Goal: Task Accomplishment & Management: Manage account settings

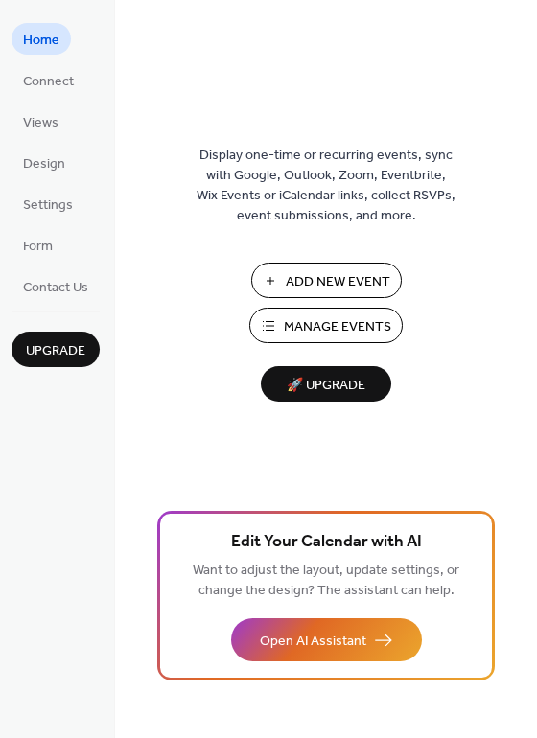
click at [325, 272] on span "Add New Event" at bounding box center [338, 282] width 104 height 20
click at [336, 326] on span "Manage Events" at bounding box center [337, 327] width 107 height 20
click at [272, 7] on div "Display one-time or recurring events, sync with Google, Outlook, Zoom, Eventbri…" at bounding box center [326, 369] width 422 height 738
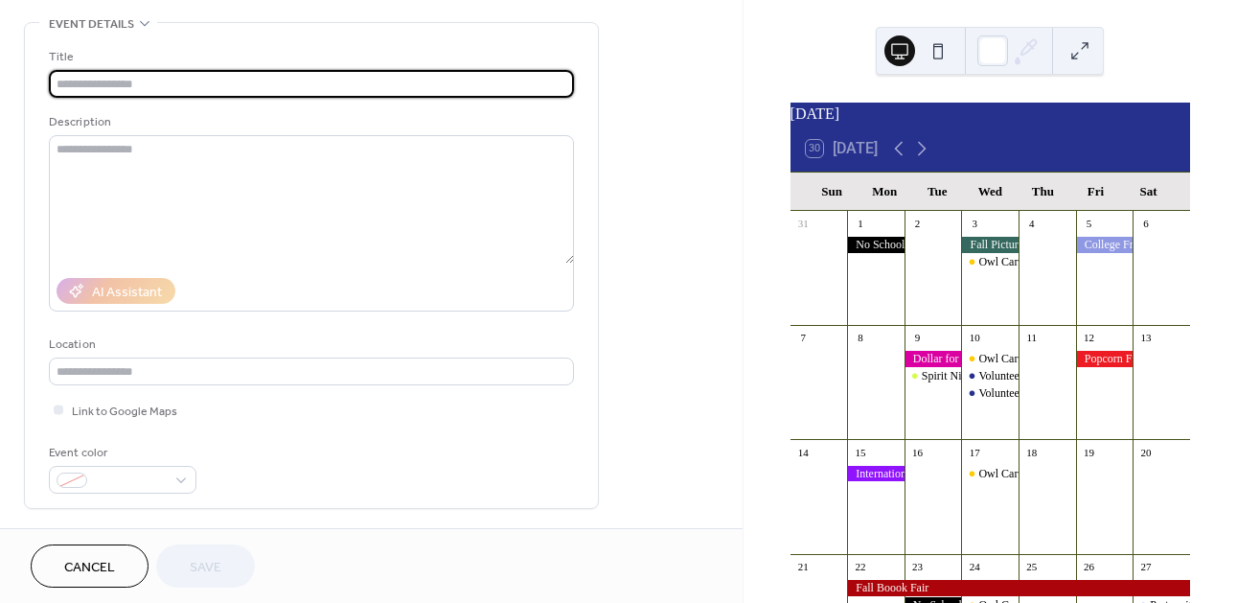
scroll to position [89, 0]
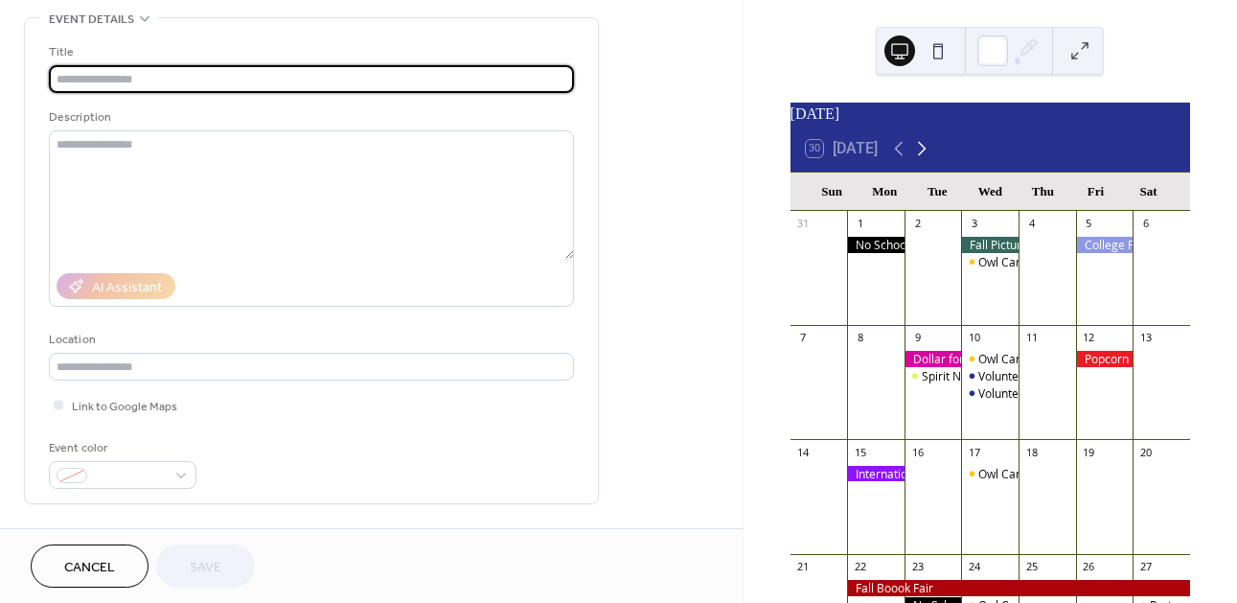
click at [926, 160] on icon at bounding box center [921, 148] width 23 height 23
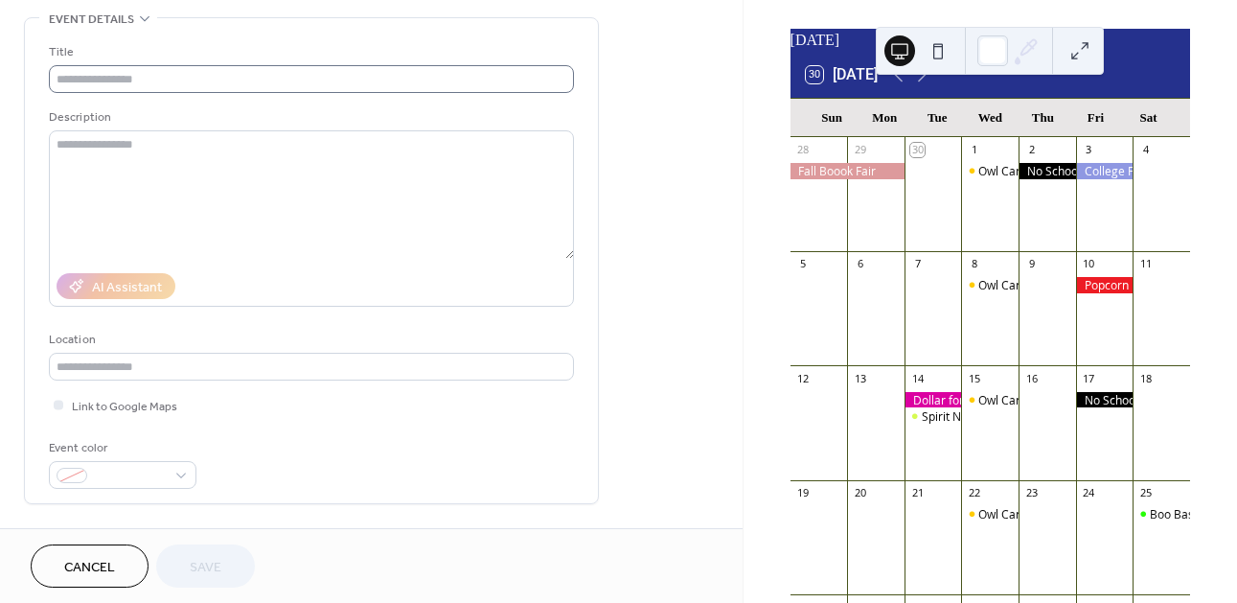
scroll to position [90, 0]
click at [943, 408] on div at bounding box center [933, 400] width 57 height 16
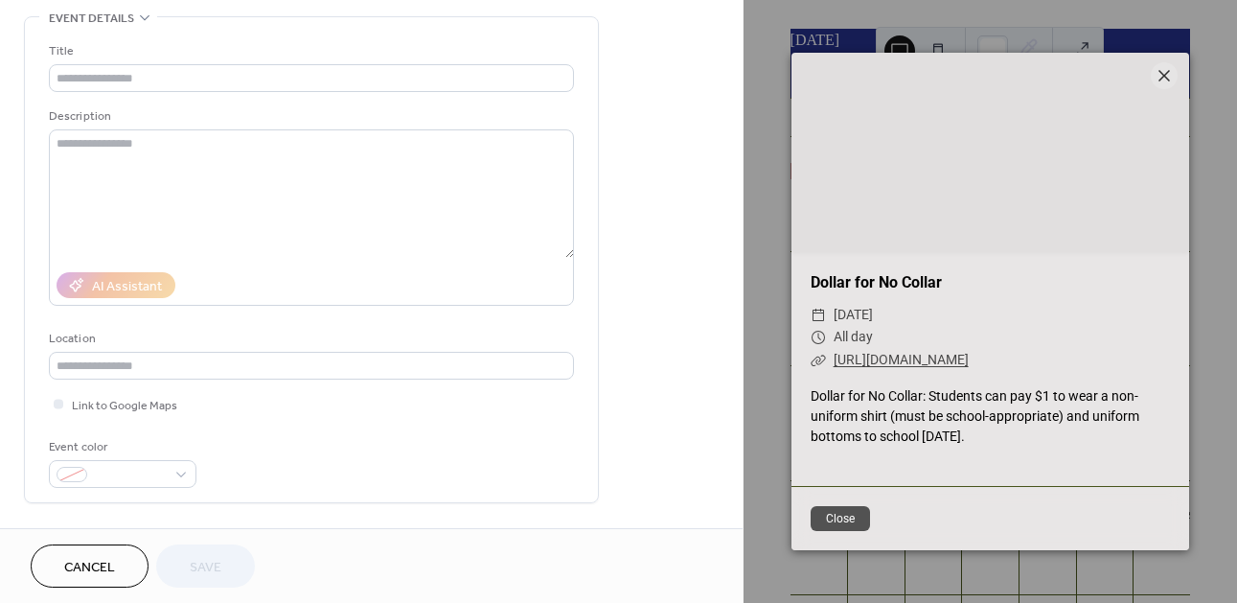
click at [958, 354] on link "[URL][DOMAIN_NAME]" at bounding box center [901, 359] width 135 height 15
click at [836, 516] on button "Close" at bounding box center [841, 518] width 60 height 25
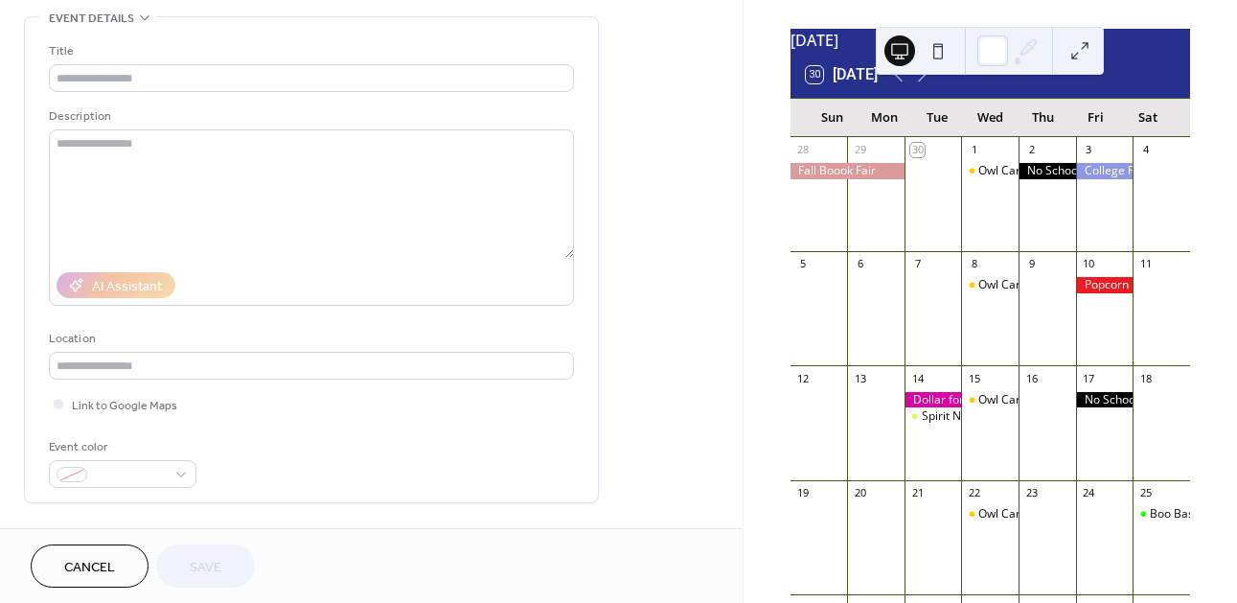
click at [113, 562] on span "Cancel" at bounding box center [89, 568] width 51 height 20
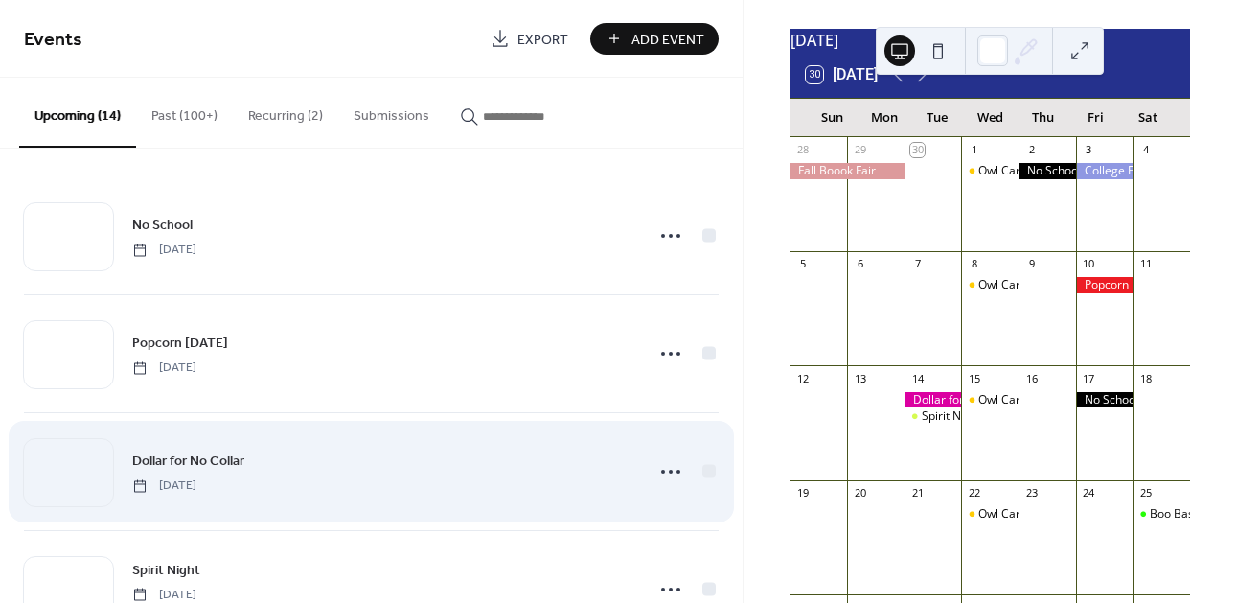
scroll to position [83, 0]
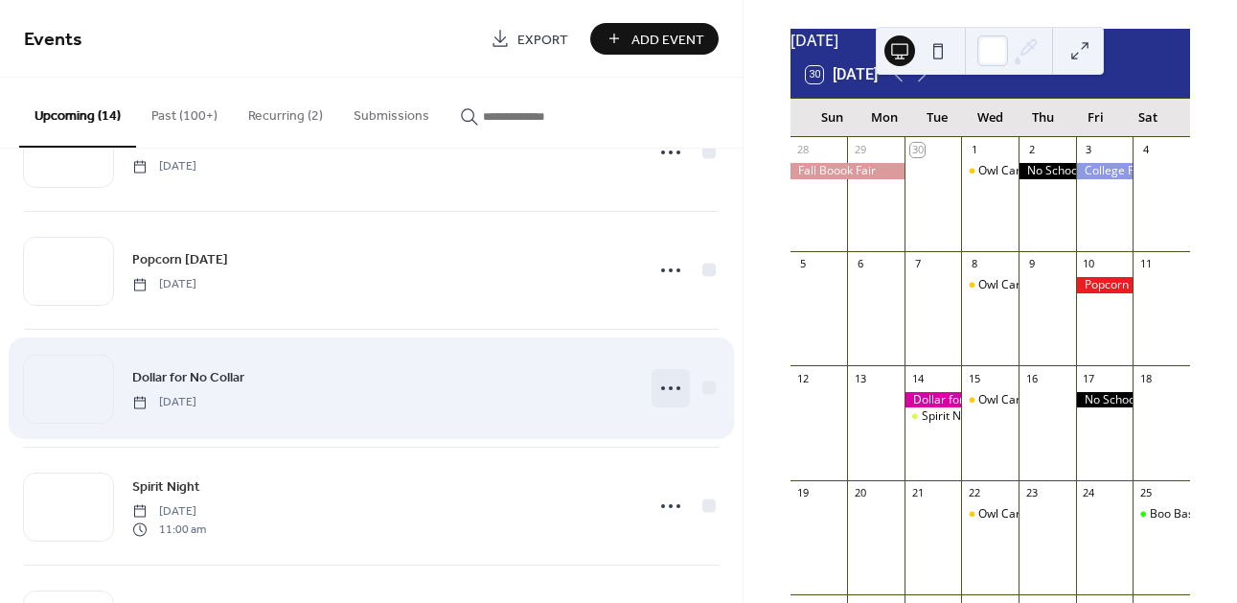
click at [661, 391] on icon at bounding box center [670, 388] width 31 height 31
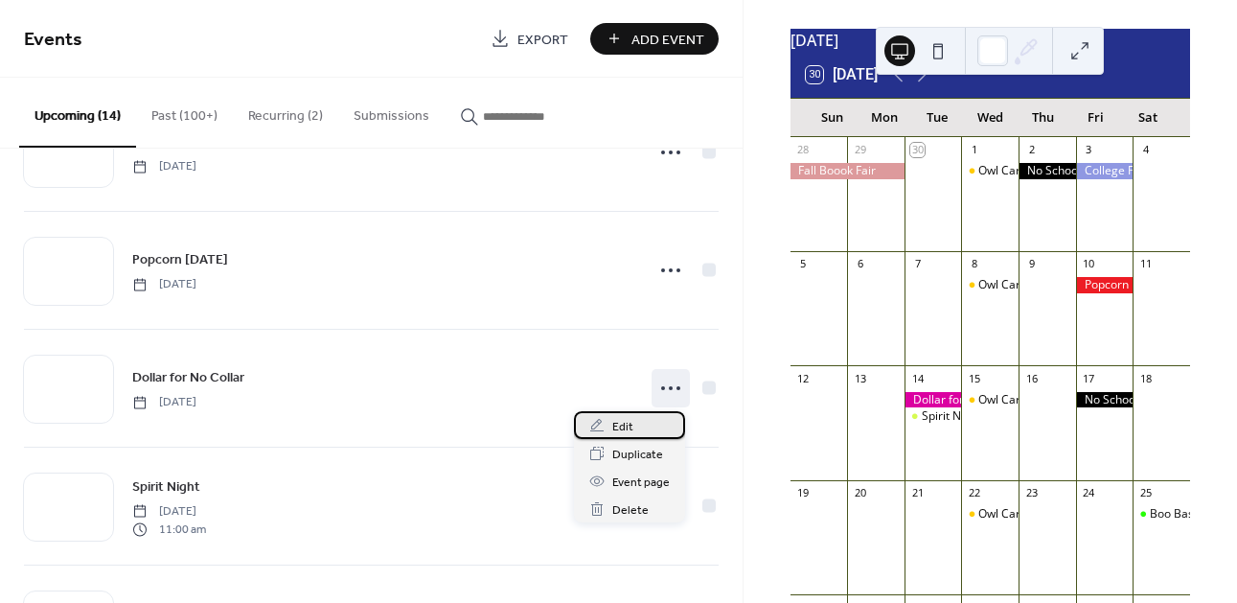
click at [631, 420] on span "Edit" at bounding box center [622, 427] width 21 height 20
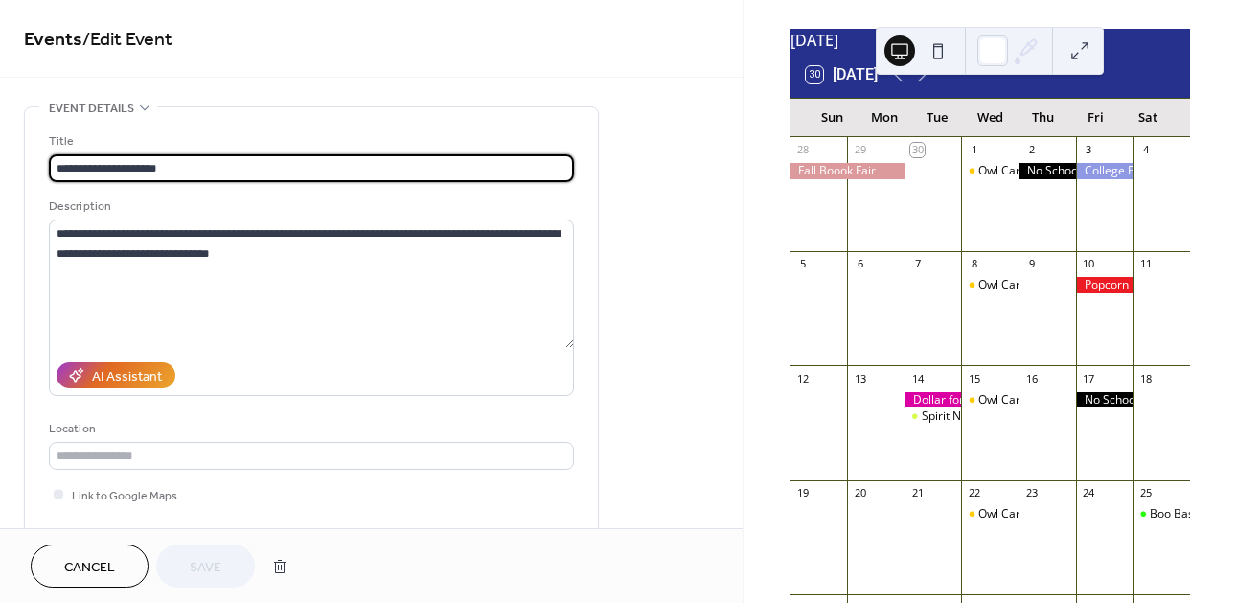
click at [289, 388] on div "AI Assistant" at bounding box center [311, 375] width 525 height 41
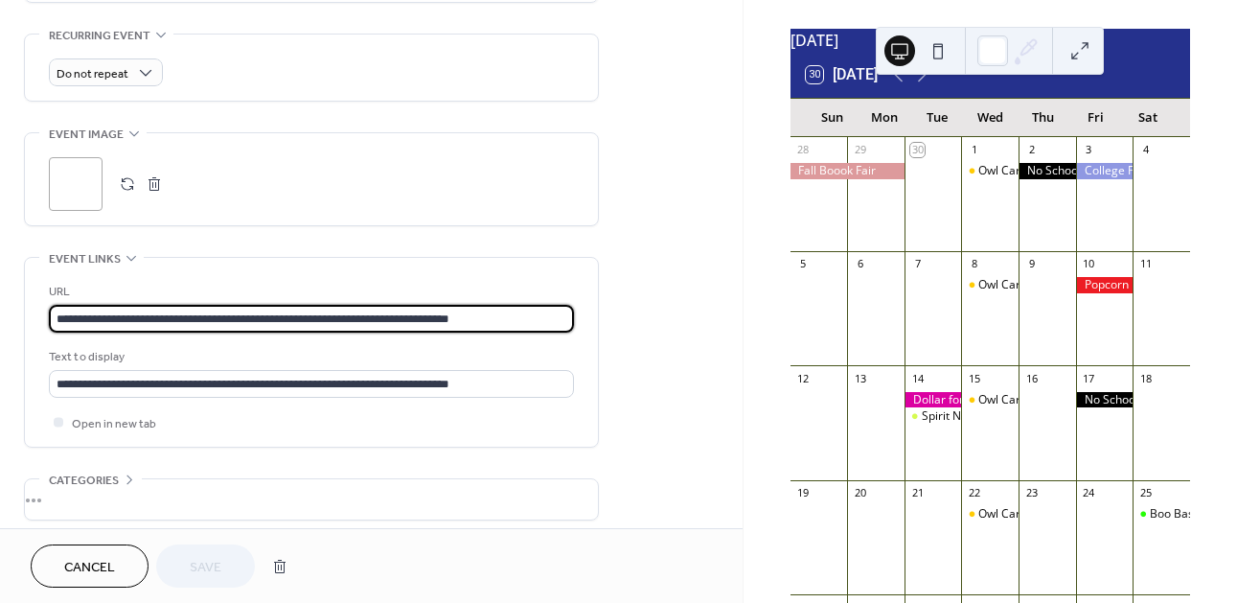
drag, startPoint x: 550, startPoint y: 327, endPoint x: 13, endPoint y: 298, distance: 537.4
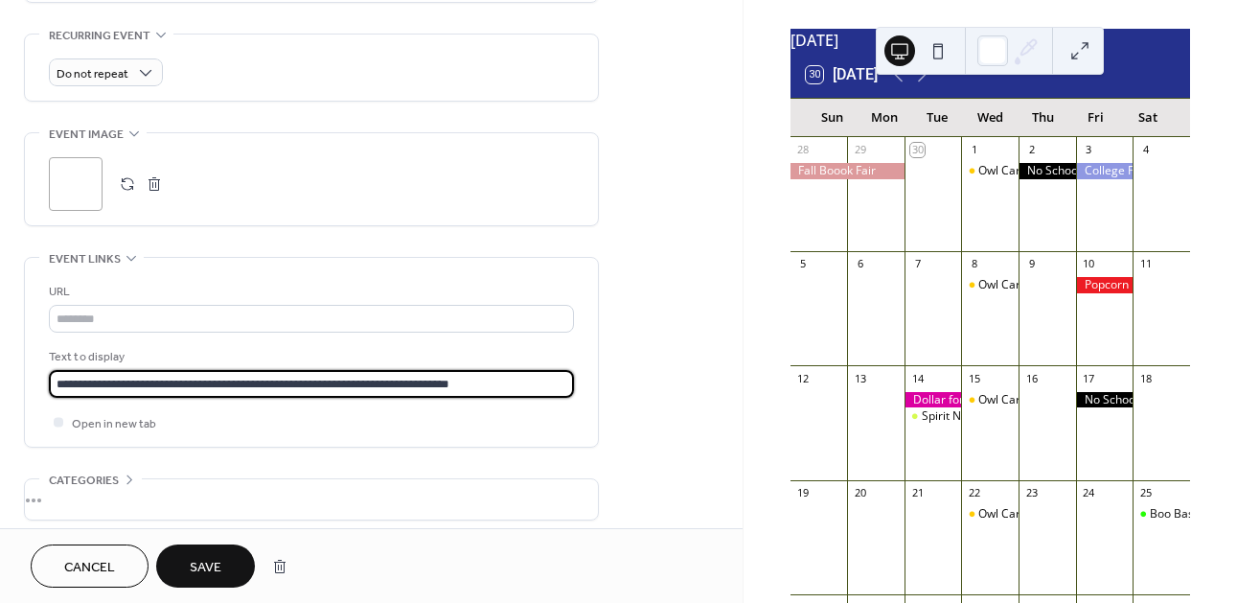
drag, startPoint x: 536, startPoint y: 379, endPoint x: -41, endPoint y: 362, distance: 577.1
click at [0, 362] on html "**********" at bounding box center [618, 301] width 1237 height 603
click at [222, 566] on button "Save" at bounding box center [205, 565] width 99 height 43
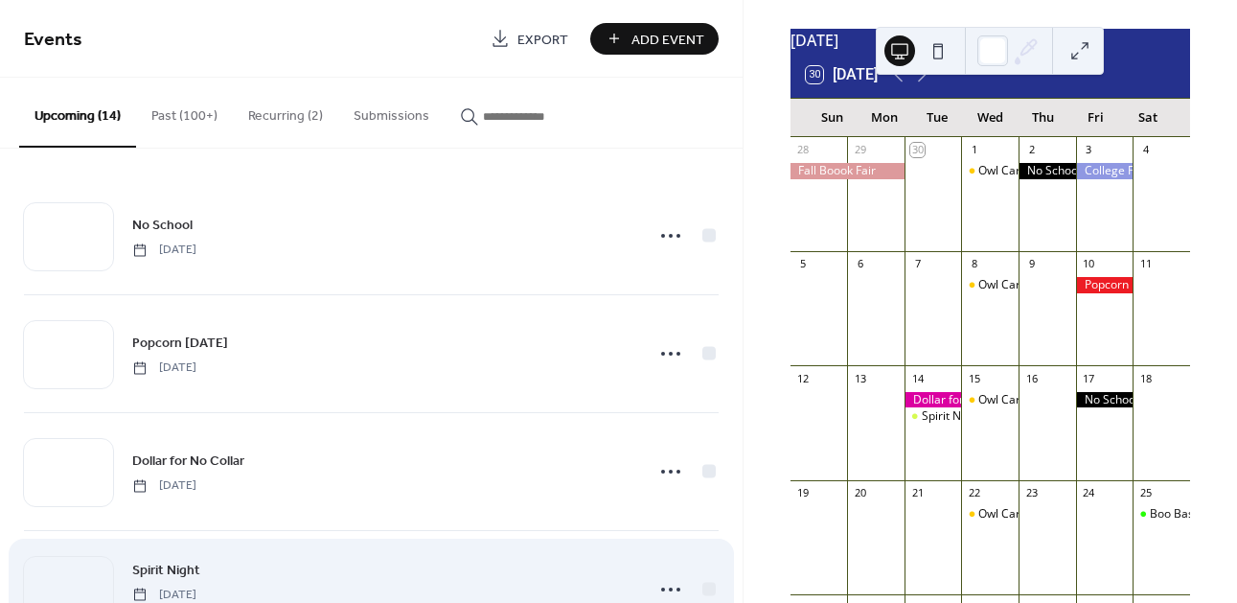
scroll to position [217, 0]
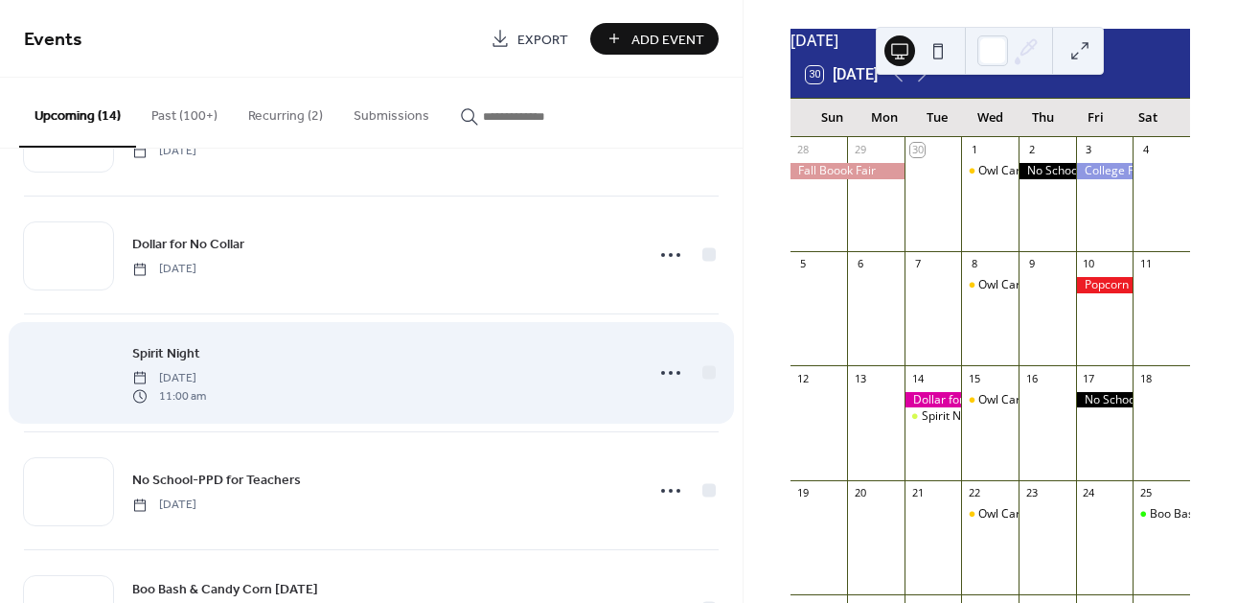
click at [74, 378] on div at bounding box center [68, 373] width 89 height 67
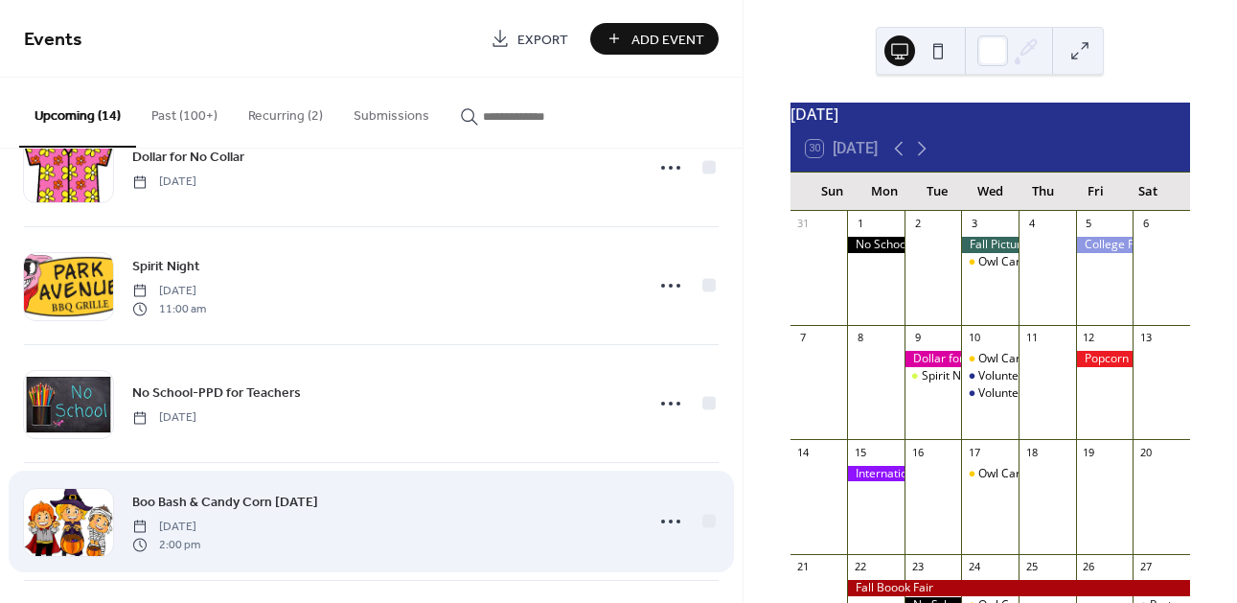
scroll to position [504, 0]
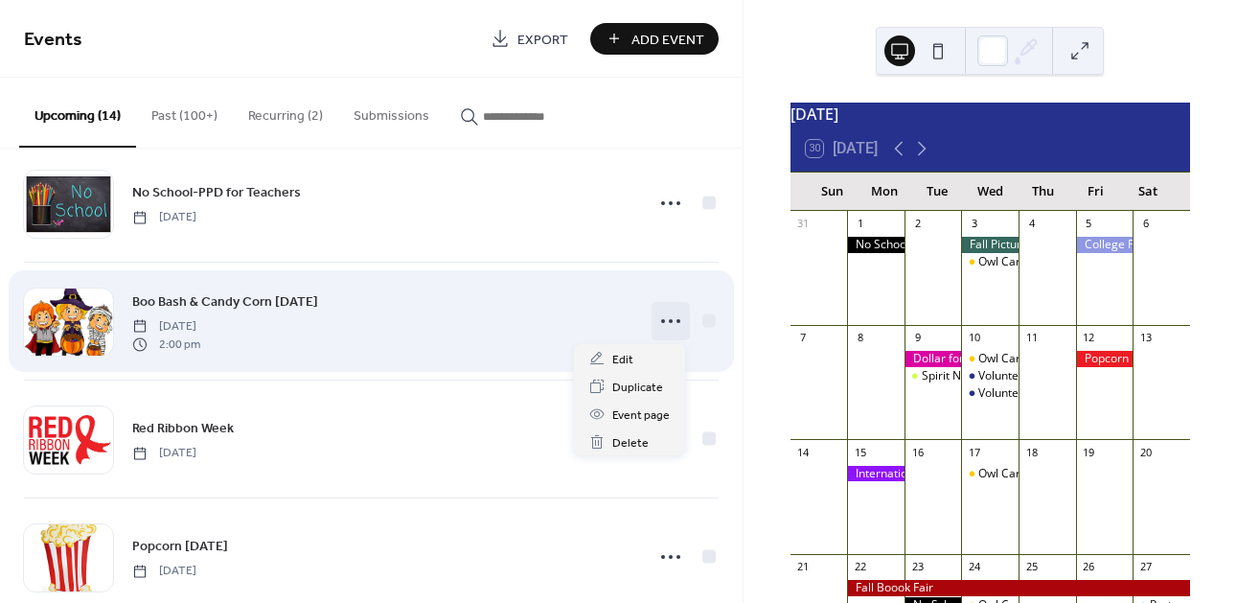
click at [667, 323] on icon at bounding box center [670, 321] width 31 height 31
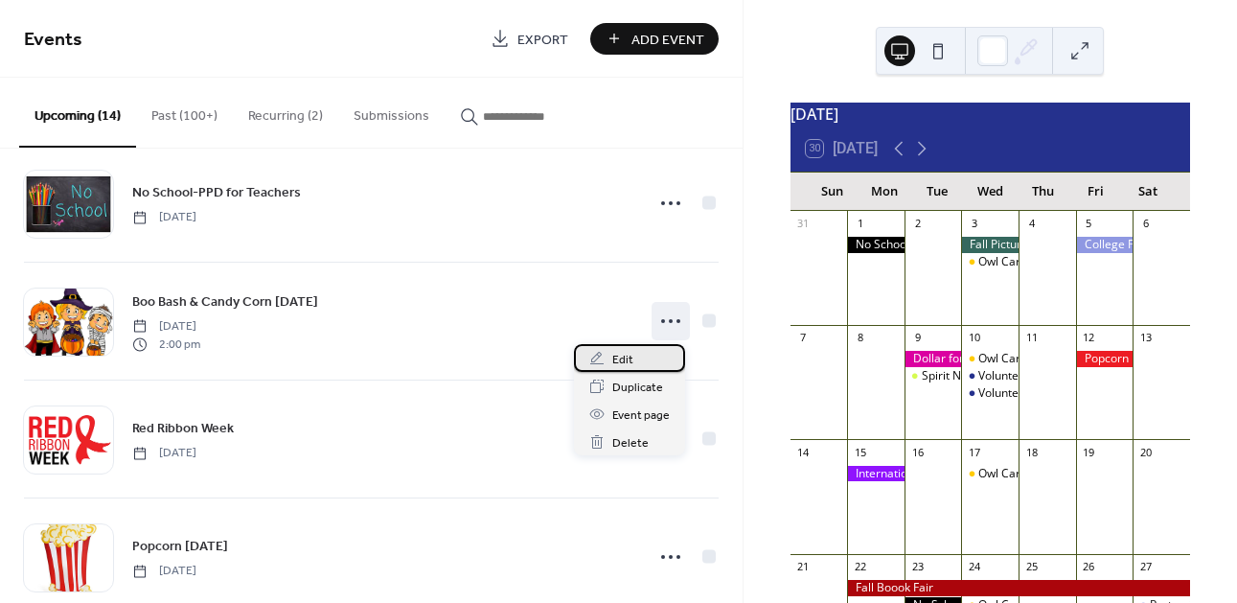
click at [627, 354] on span "Edit" at bounding box center [622, 360] width 21 height 20
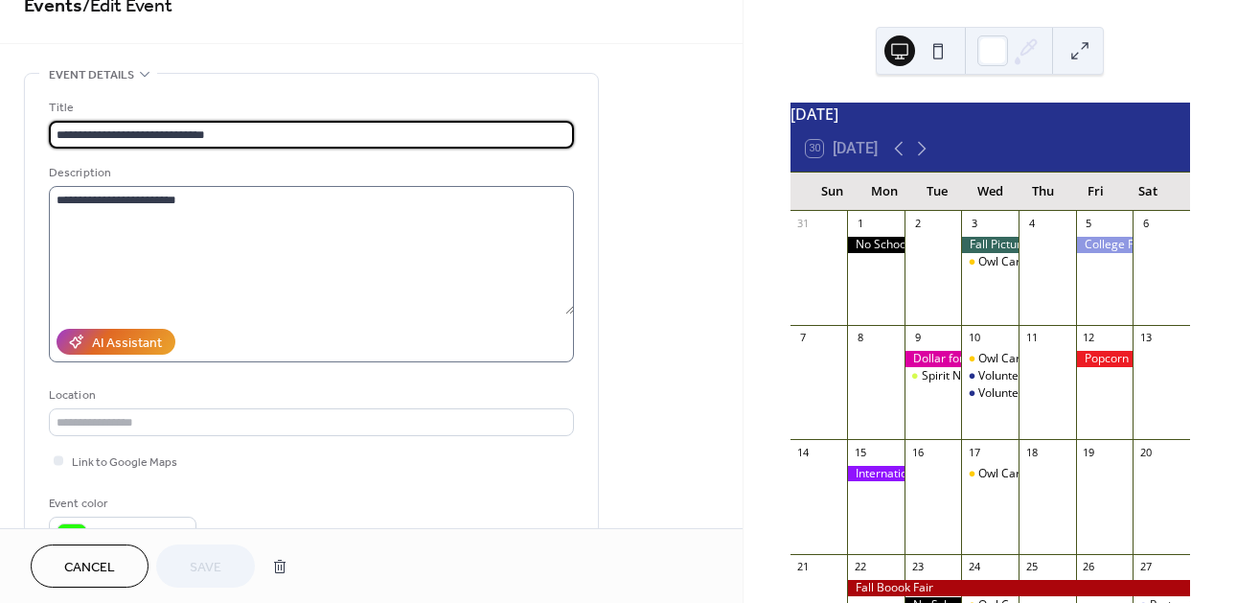
scroll to position [33, 0]
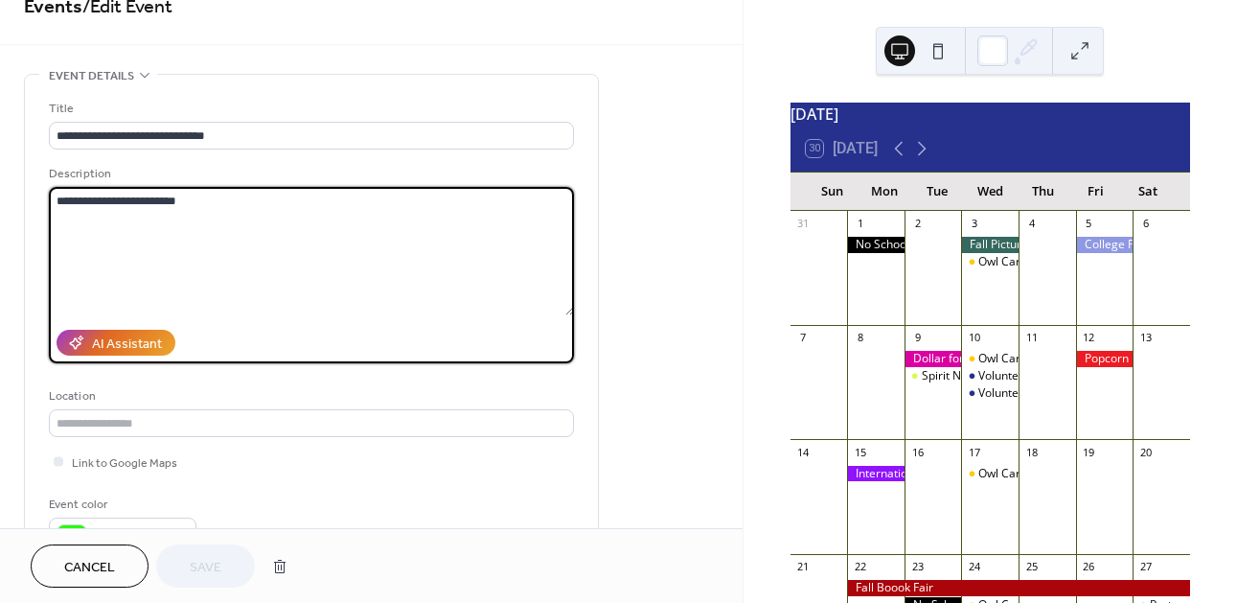
drag, startPoint x: 209, startPoint y: 210, endPoint x: 29, endPoint y: 203, distance: 180.3
click at [29, 203] on div "**********" at bounding box center [311, 317] width 573 height 485
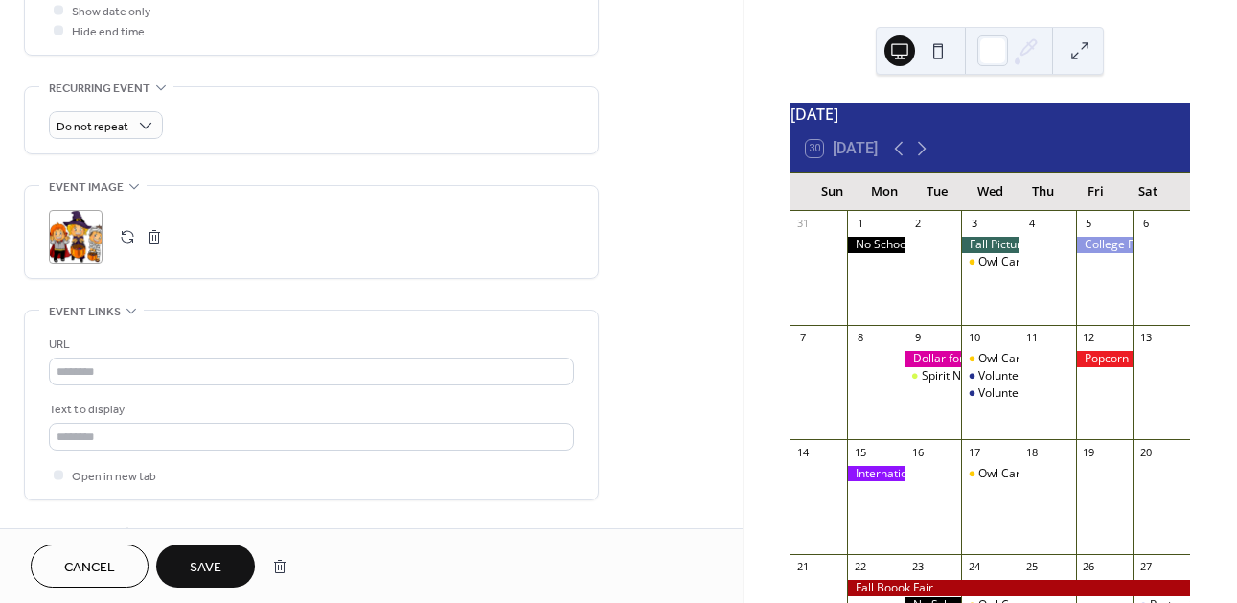
scroll to position [786, 0]
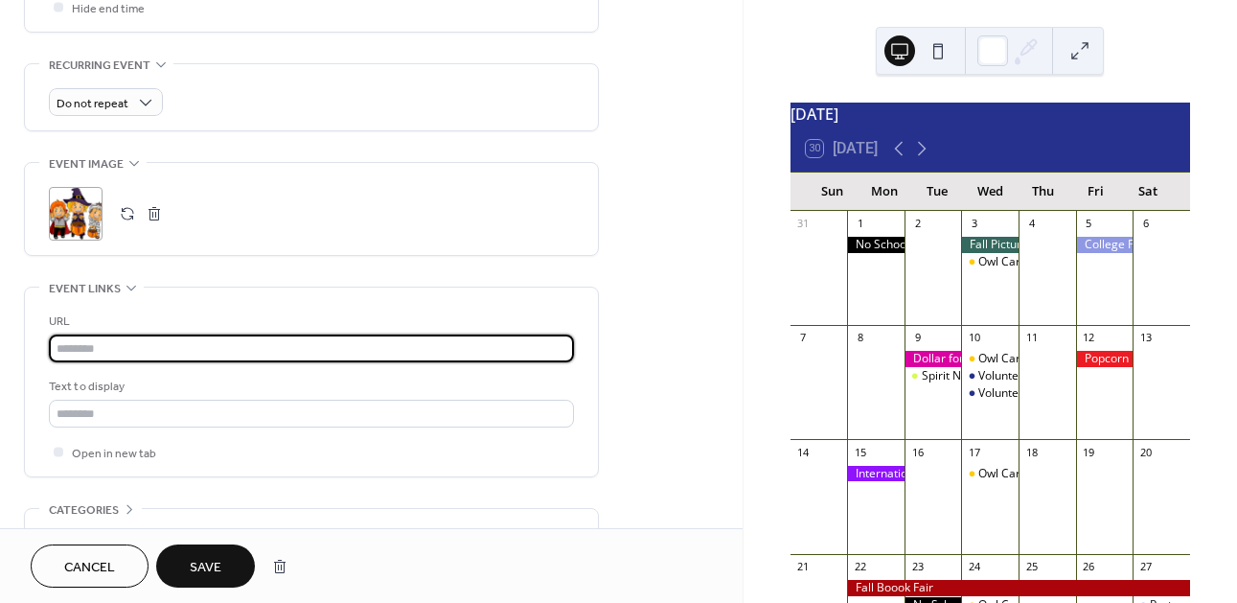
click at [282, 351] on input "text" at bounding box center [311, 348] width 525 height 28
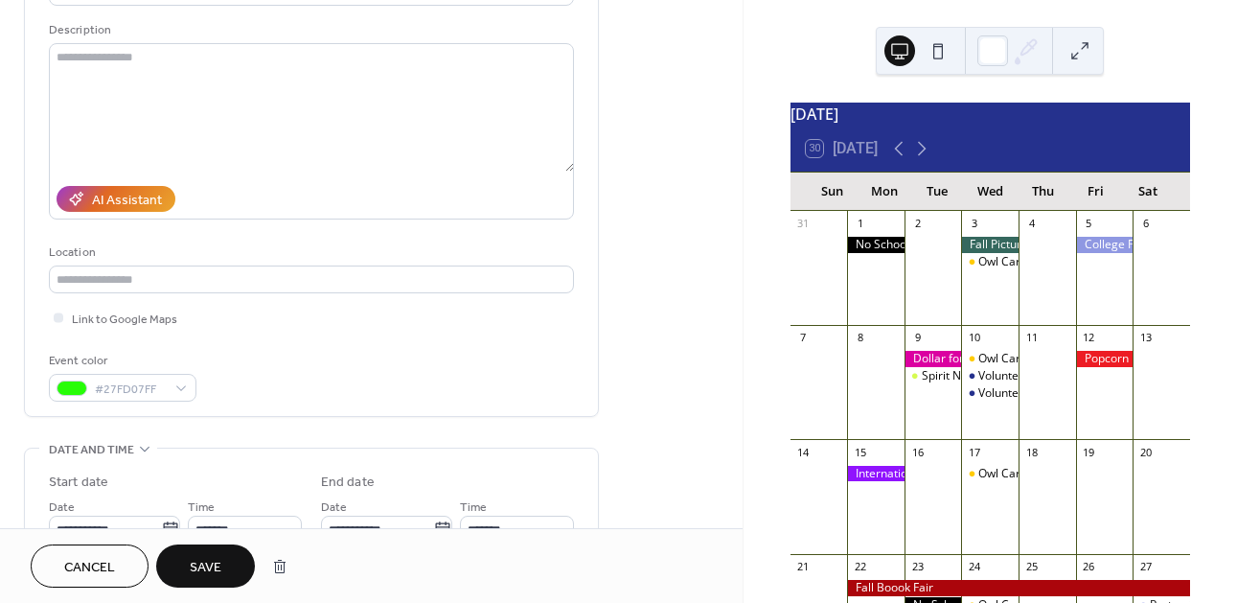
scroll to position [175, 0]
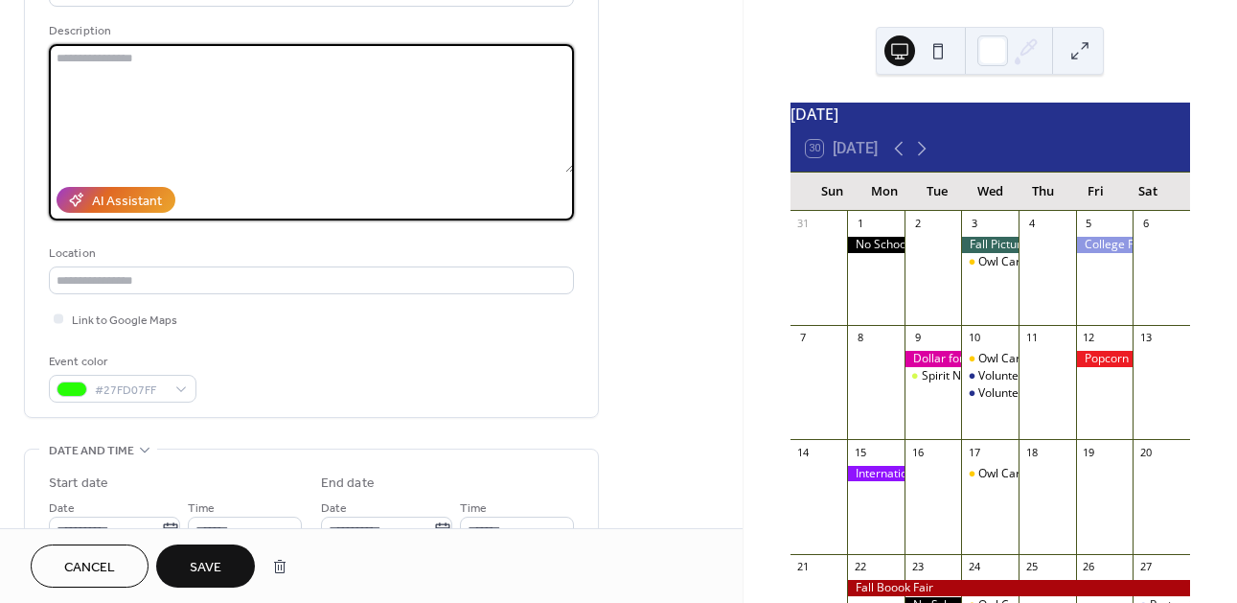
click at [249, 104] on textarea at bounding box center [311, 108] width 525 height 128
paste textarea "**********"
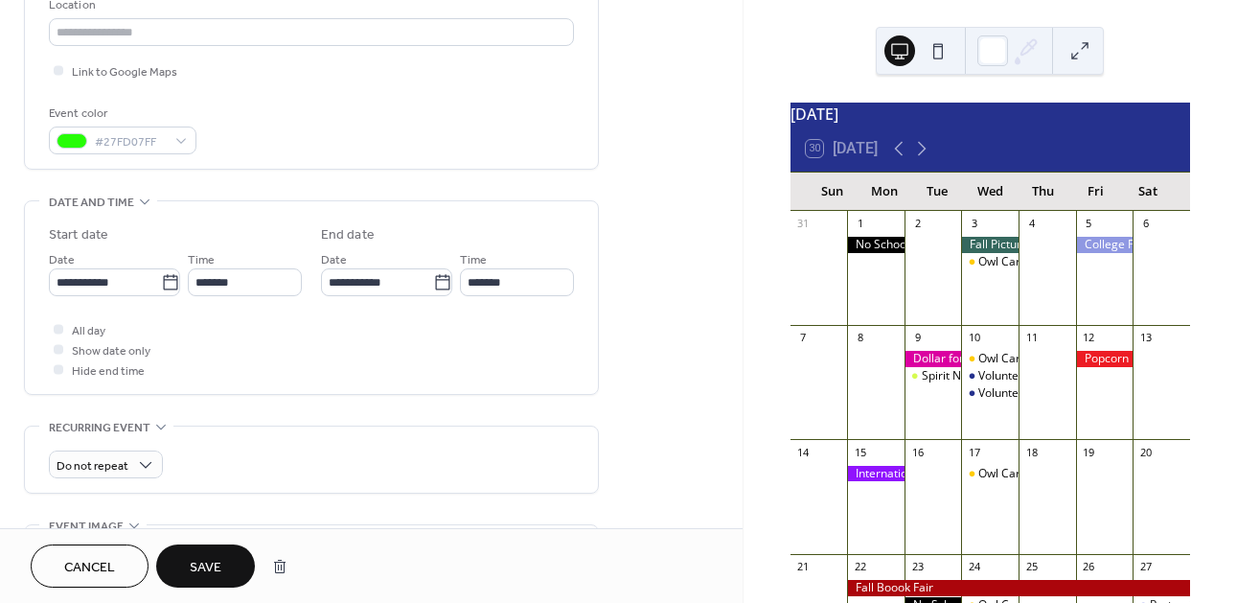
scroll to position [466, 0]
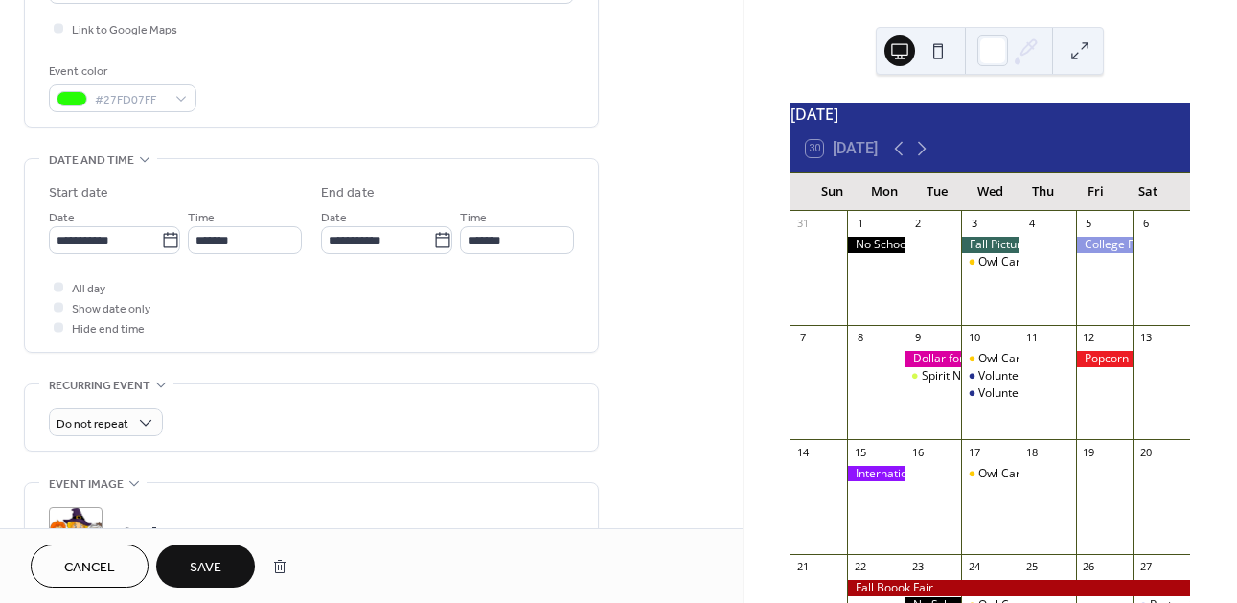
type textarea "**********"
click at [234, 571] on button "Save" at bounding box center [205, 565] width 99 height 43
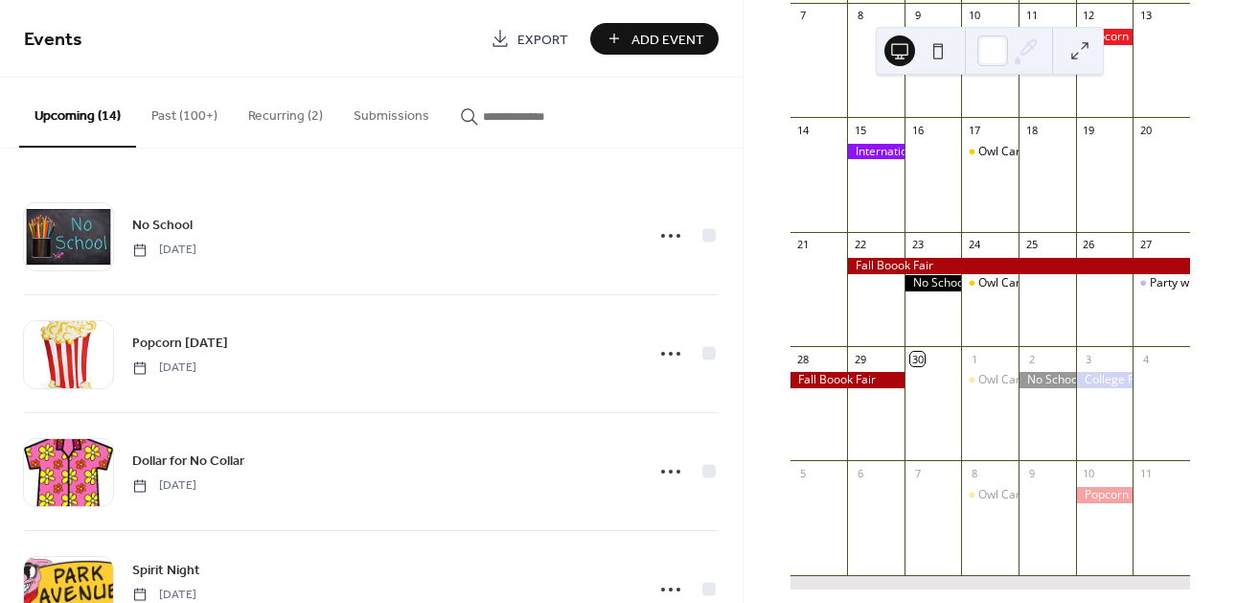
scroll to position [24, 0]
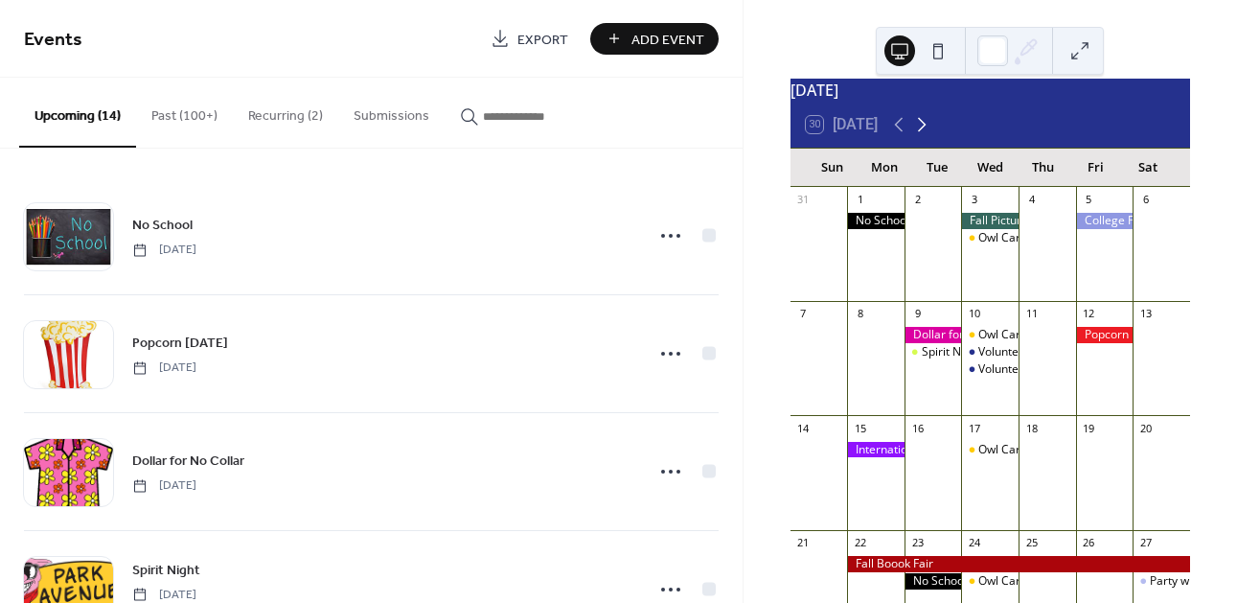
click at [929, 136] on icon at bounding box center [921, 124] width 23 height 23
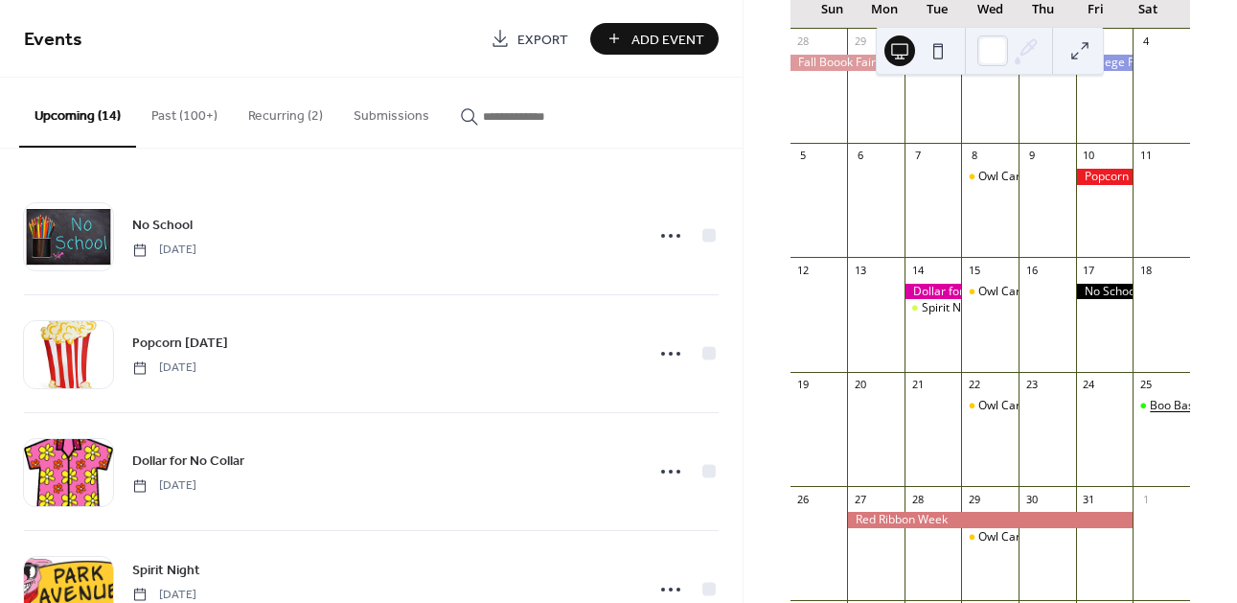
scroll to position [264, 0]
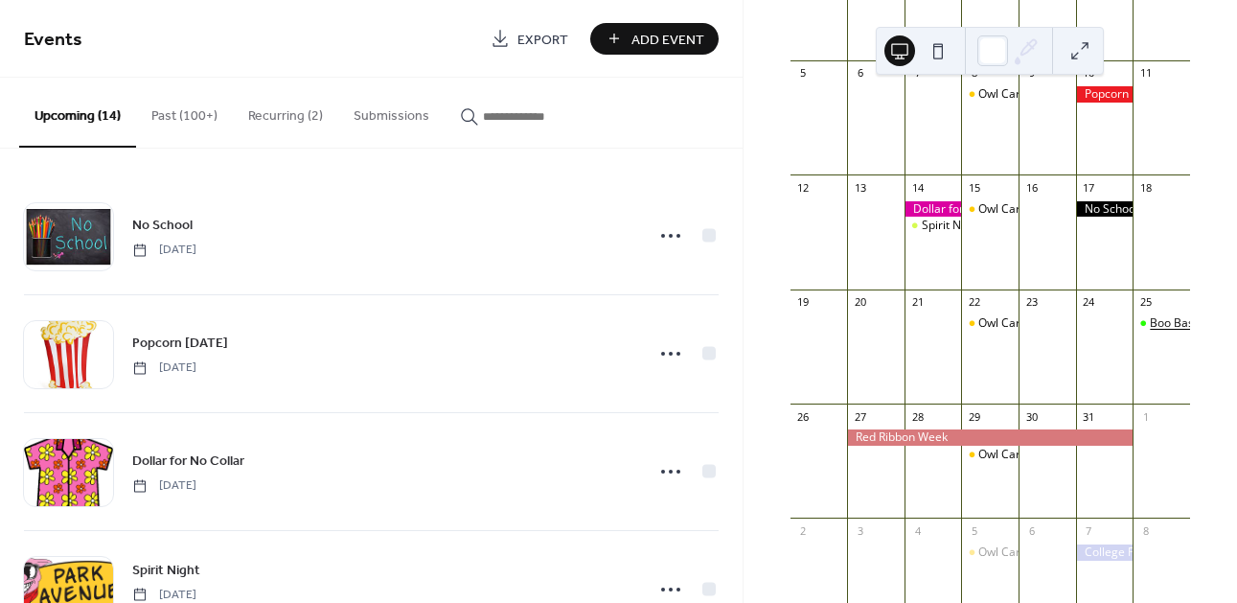
click at [1150, 332] on div "Boo Bash & Candy Corn [DATE]" at bounding box center [1234, 323] width 168 height 16
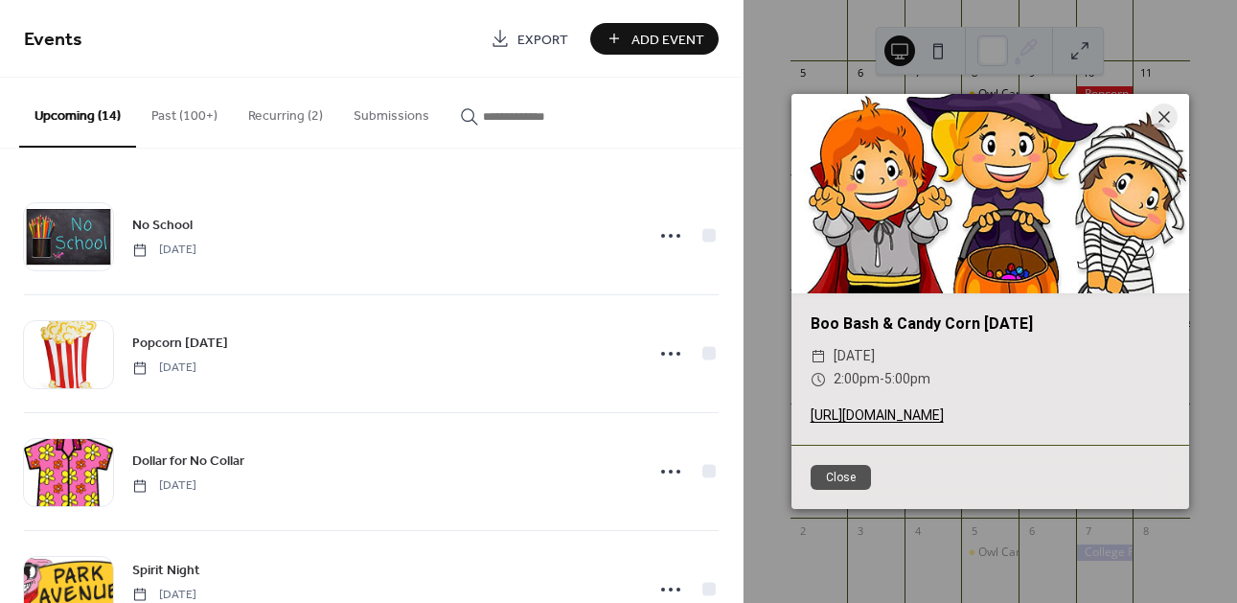
click at [944, 411] on link "https://my.cheddarup.com/c/boobashcornival2025/barriers/timing" at bounding box center [877, 414] width 133 height 15
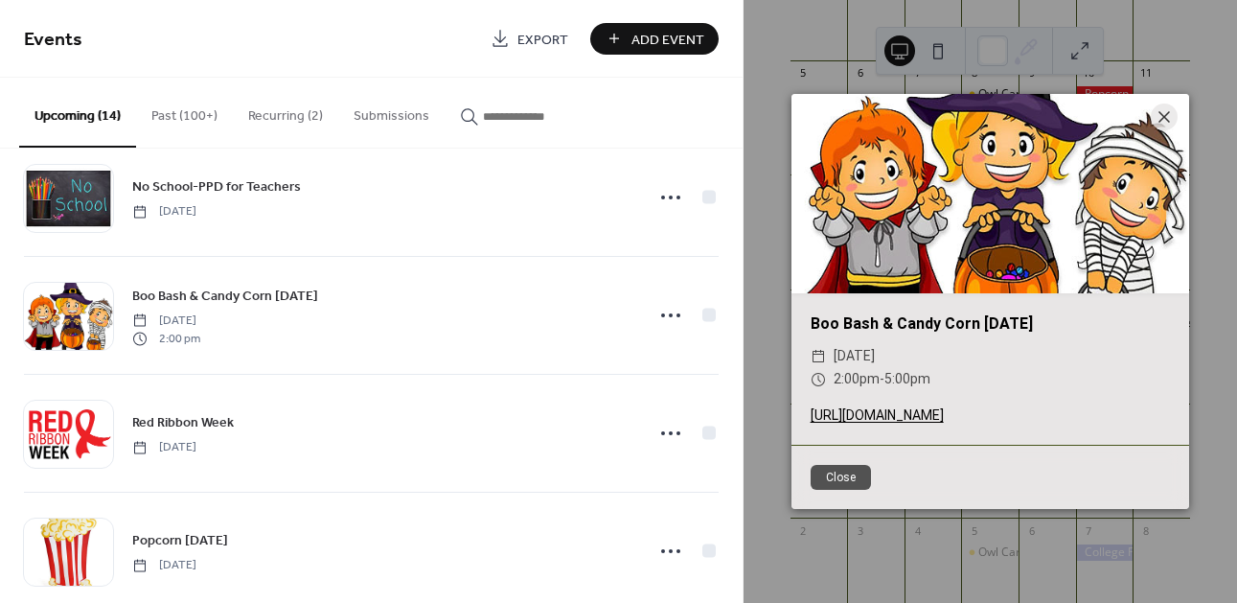
scroll to position [603, 0]
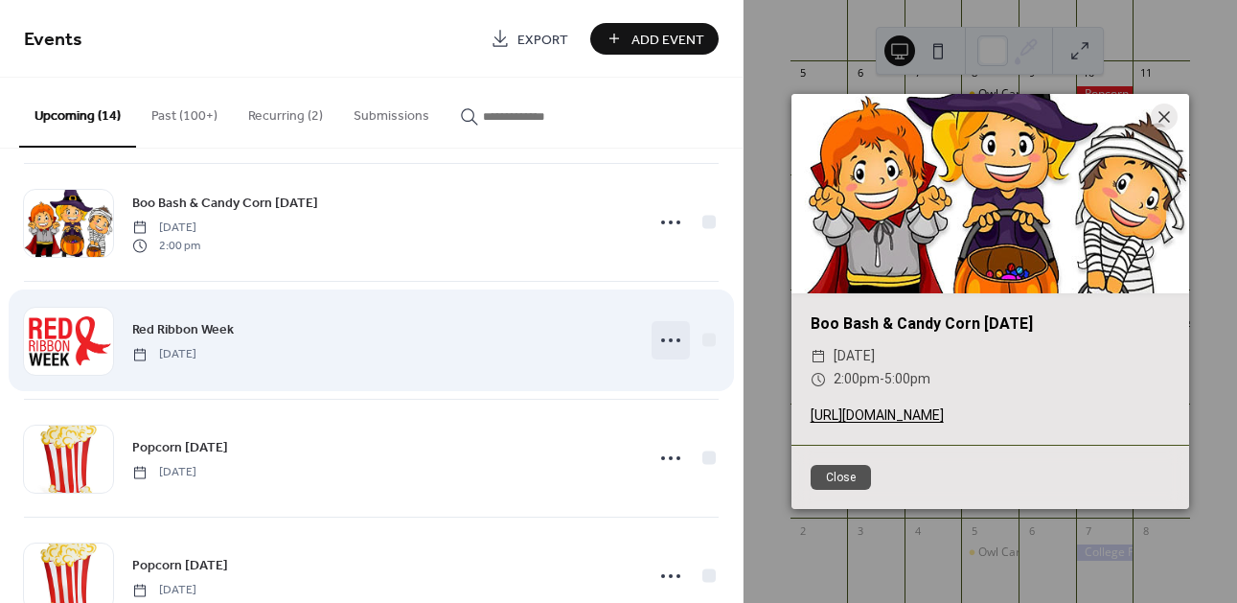
click at [658, 340] on icon at bounding box center [670, 340] width 31 height 31
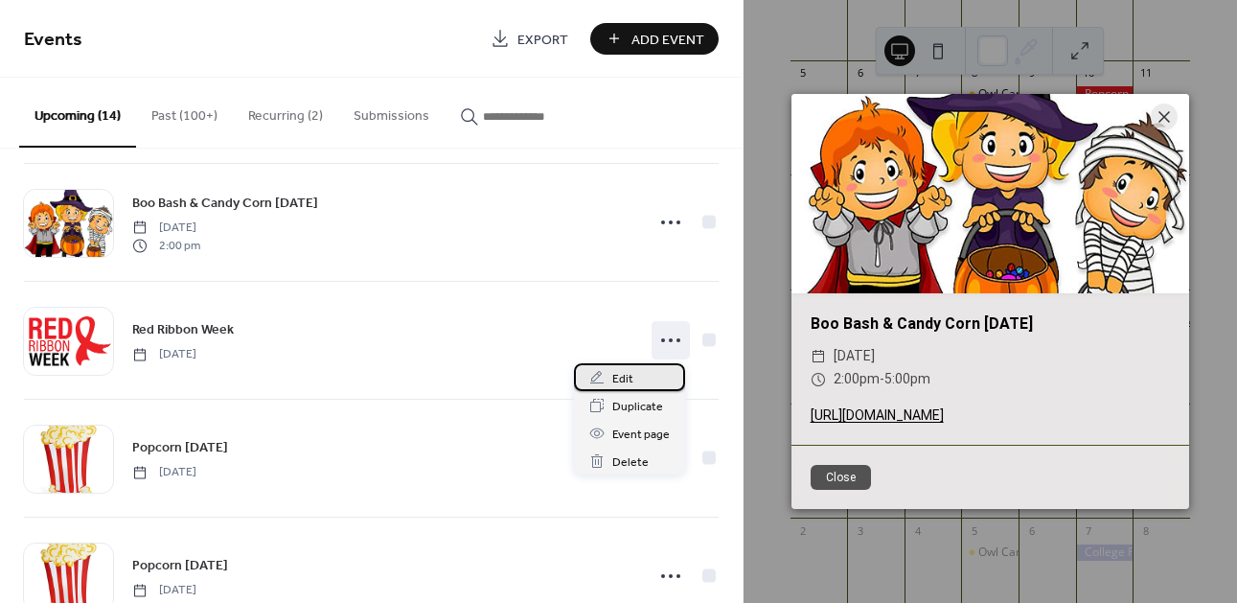
click at [631, 383] on span "Edit" at bounding box center [622, 379] width 21 height 20
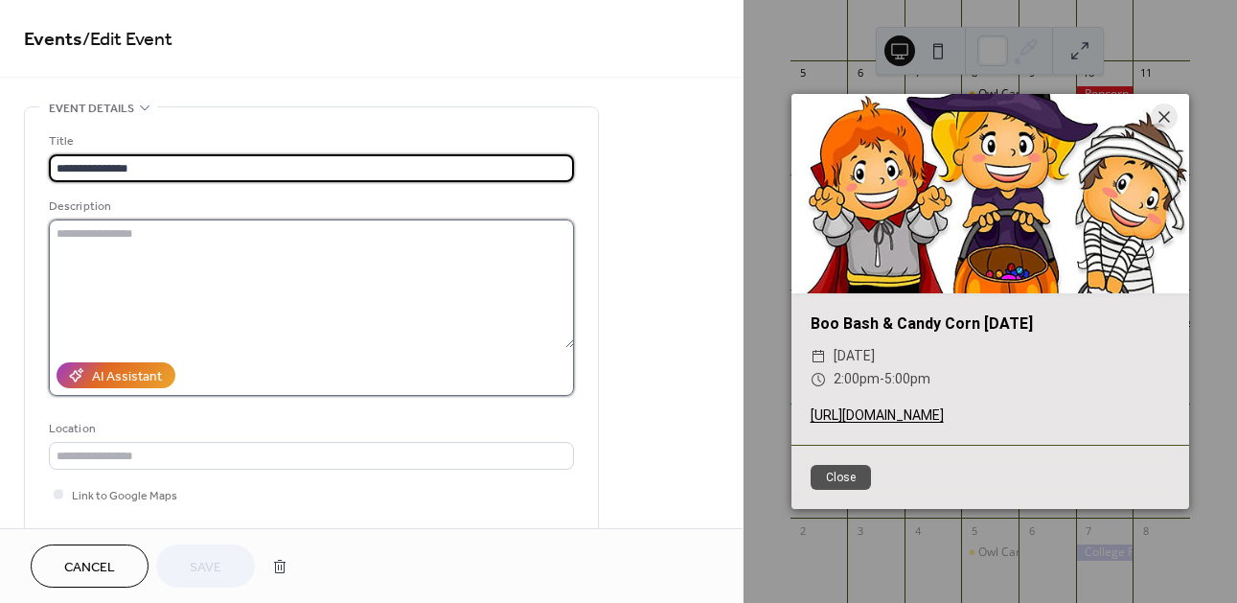
click at [147, 273] on textarea at bounding box center [311, 283] width 525 height 128
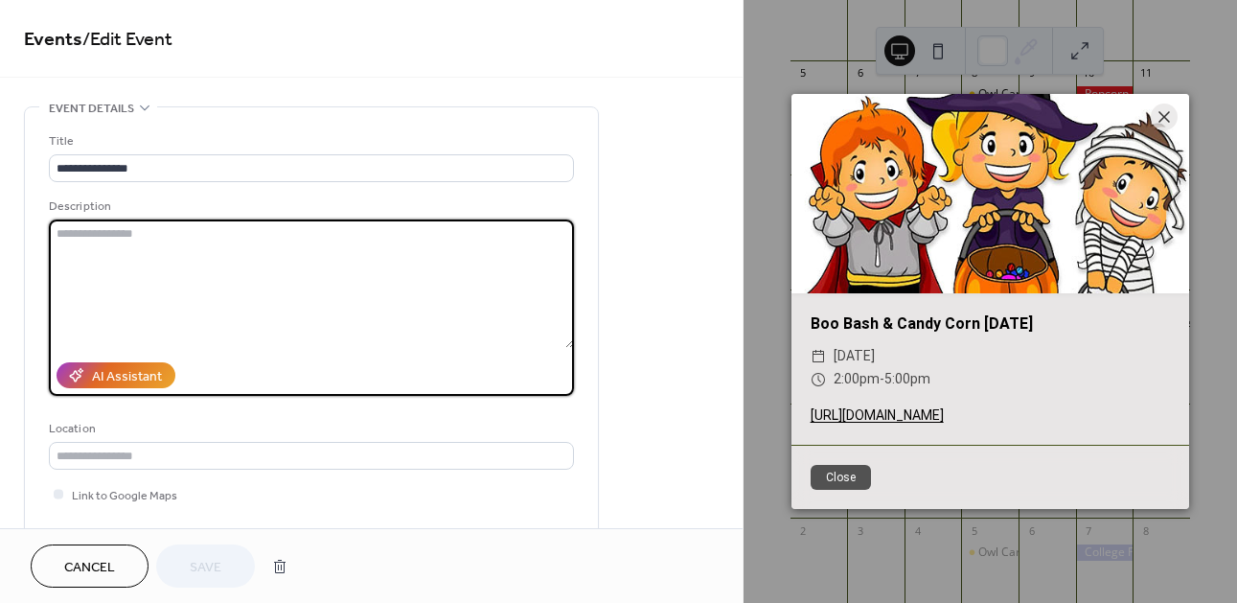
paste textarea "**********"
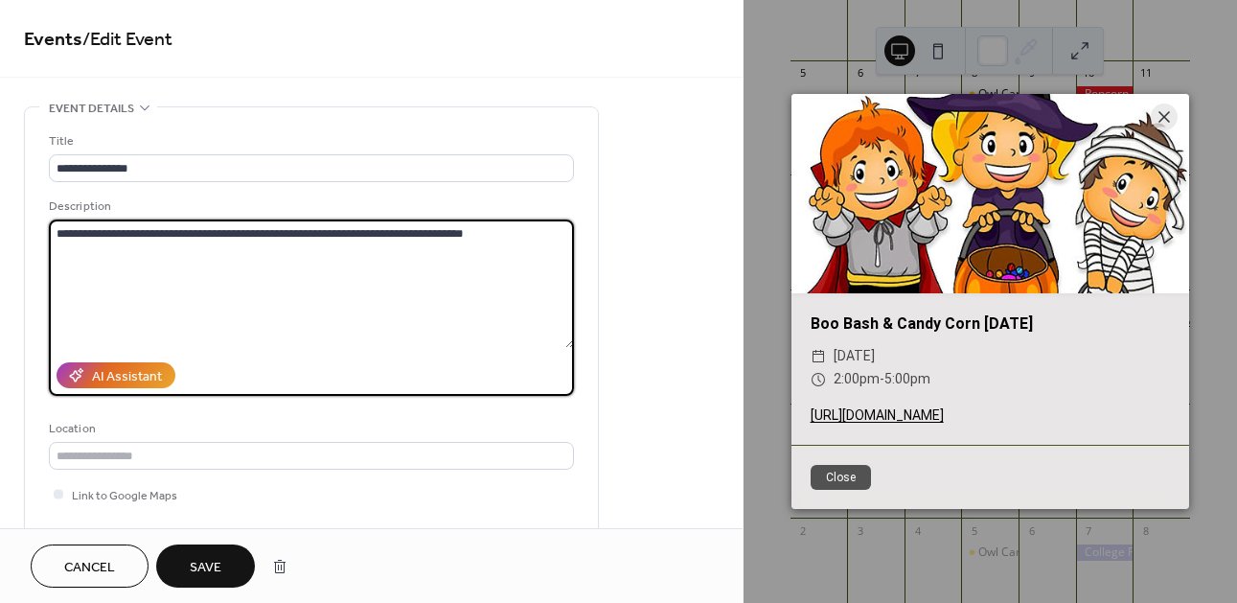
type textarea "**********"
click at [219, 572] on span "Save" at bounding box center [206, 568] width 32 height 20
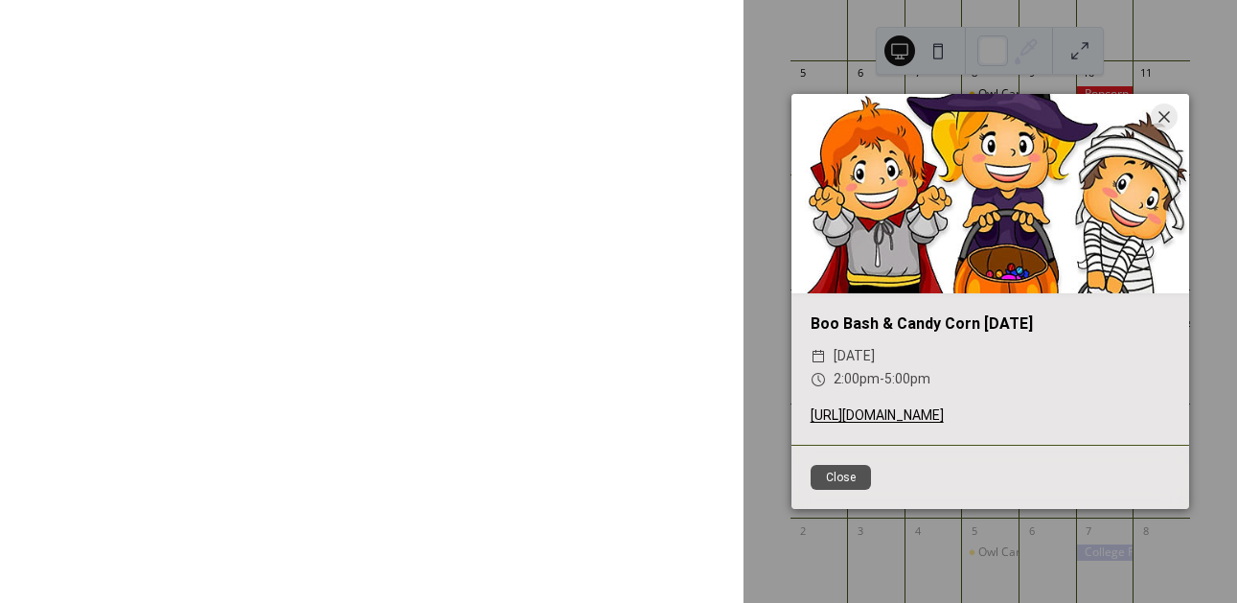
click at [850, 490] on button "Close" at bounding box center [841, 477] width 60 height 25
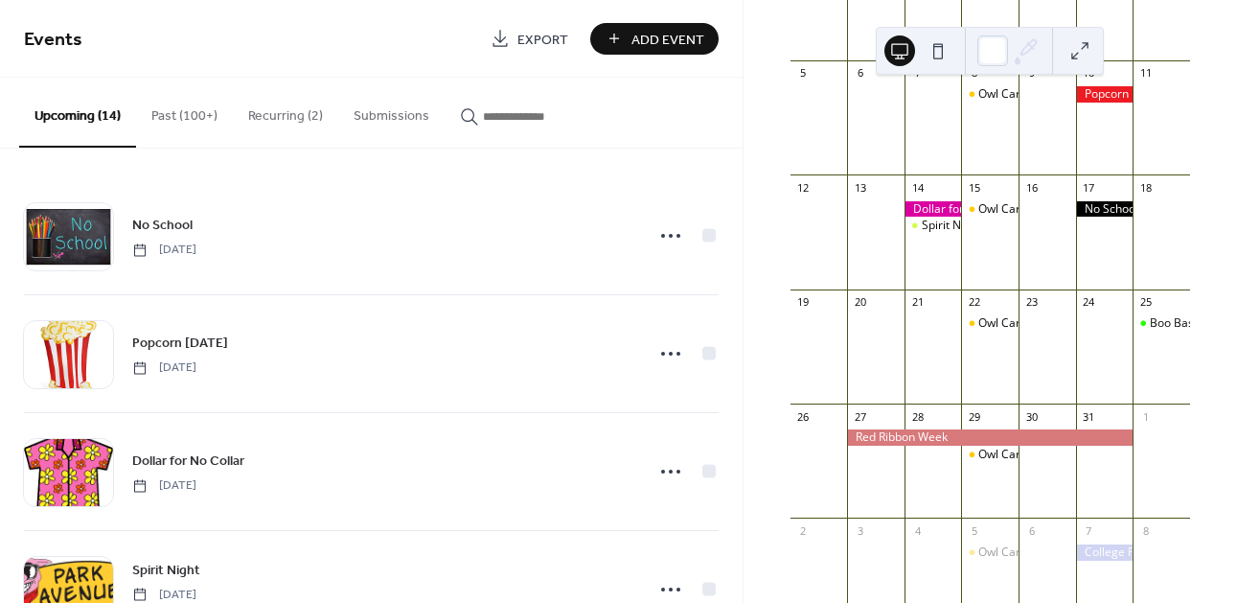
click at [933, 446] on div at bounding box center [990, 437] width 286 height 16
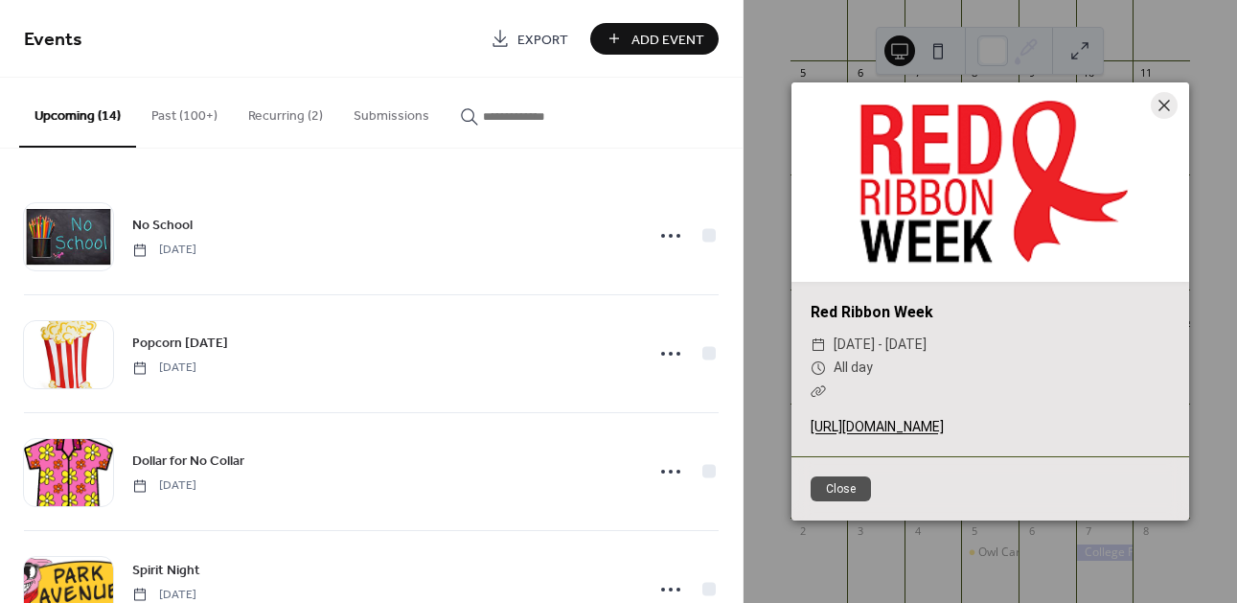
click at [928, 419] on link "https://drive.google.com/file/d/1HtY1wxRDWZQTVeVLPZacjX3OwGkqe0Pq/view?usp=driv…" at bounding box center [877, 426] width 133 height 15
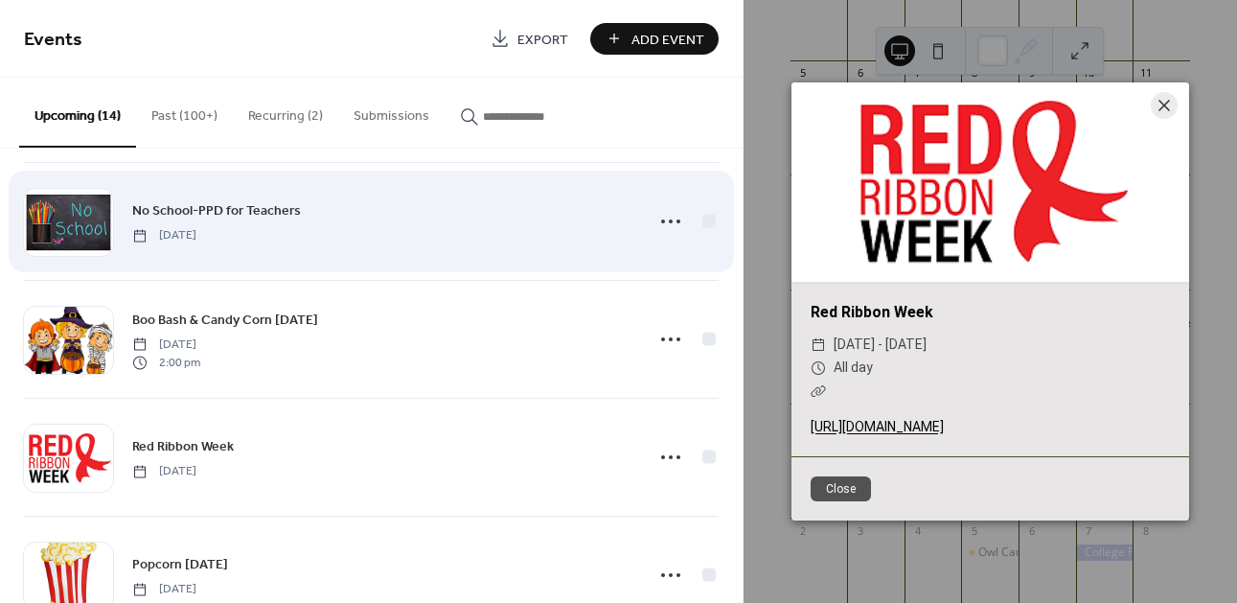
scroll to position [311, 0]
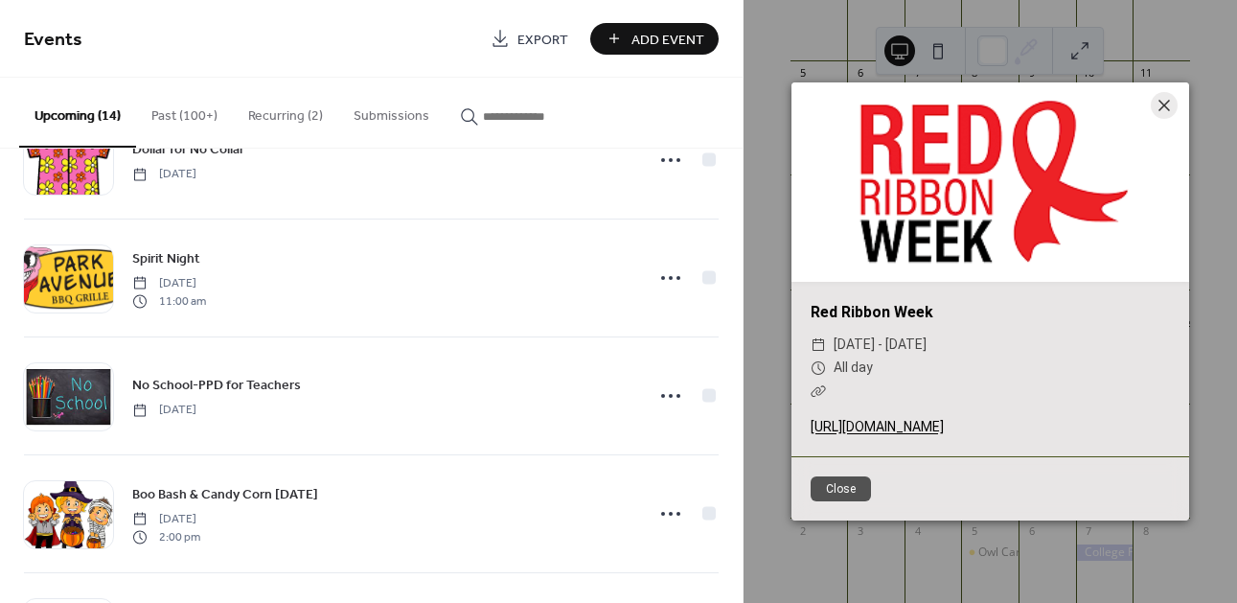
click at [184, 109] on button "Past (100+)" at bounding box center [184, 112] width 97 height 68
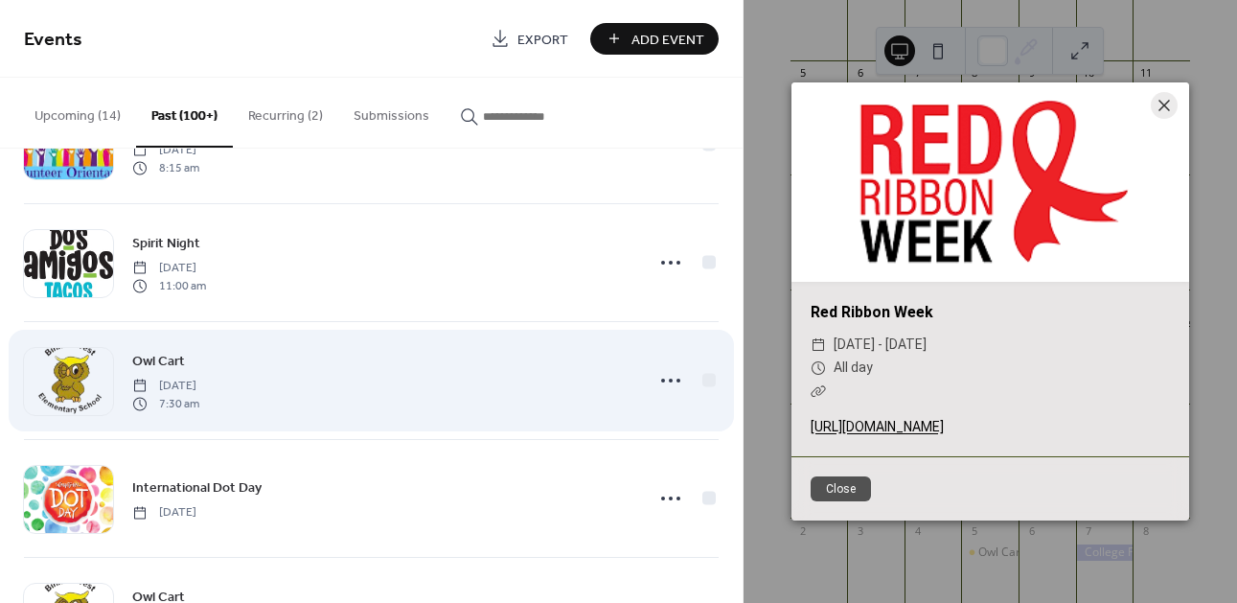
scroll to position [9031, 0]
